Goal: Find specific page/section: Find specific page/section

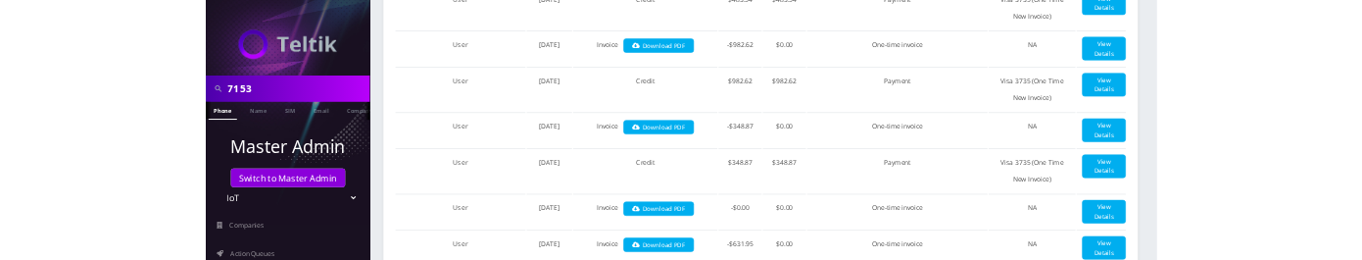
scroll to position [690, 0]
